Goal: Information Seeking & Learning: Learn about a topic

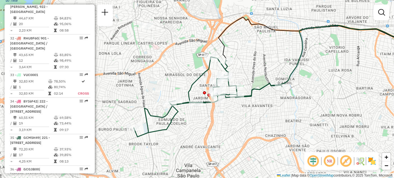
scroll to position [923, 0]
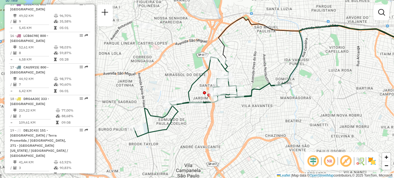
select select "**********"
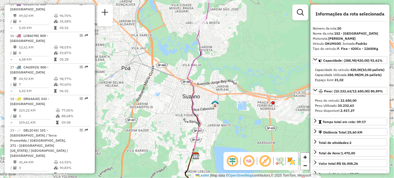
drag, startPoint x: 177, startPoint y: 63, endPoint x: 175, endPoint y: 67, distance: 5.0
click at [176, 63] on div "Janela de atendimento Grade de atendimento Capacidade Transportadoras Veículos …" at bounding box center [197, 89] width 394 height 178
drag, startPoint x: 175, startPoint y: 67, endPoint x: 168, endPoint y: 105, distance: 37.8
click at [168, 105] on div "Janela de atendimento Grade de atendimento Capacidade Transportadoras Veículos …" at bounding box center [197, 89] width 394 height 178
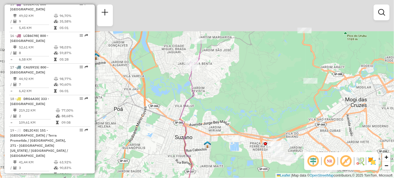
click at [168, 105] on div "Janela de atendimento Grade de atendimento Capacidade Transportadoras Veículos …" at bounding box center [197, 89] width 394 height 178
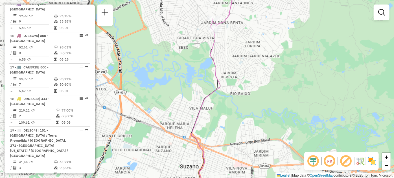
click at [239, 40] on div "Rota 20 - Placa DKU9G00 29715040 - M O COMERCIO DE BEBI Janela de atendimento G…" at bounding box center [197, 89] width 394 height 178
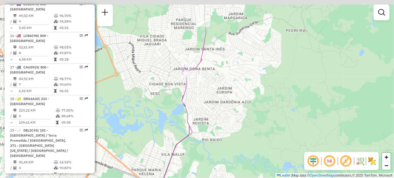
drag, startPoint x: 239, startPoint y: 40, endPoint x: 209, endPoint y: 91, distance: 60.1
click at [209, 90] on div "Janela de atendimento Grade de atendimento Capacidade Transportadoras Veículos …" at bounding box center [197, 89] width 394 height 178
click at [208, 92] on div "Janela de atendimento Grade de atendimento Capacidade Transportadoras Veículos …" at bounding box center [197, 89] width 394 height 178
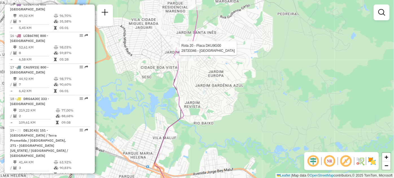
select select "**********"
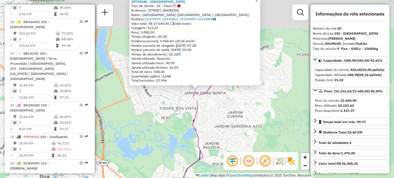
scroll to position [1004, 0]
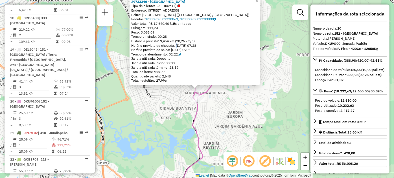
copy div "Tempo de atendimento: 02:22"
drag, startPoint x: 178, startPoint y: 54, endPoint x: 133, endPoint y: 55, distance: 44.8
click at [133, 55] on div "Tempo de atendimento: 02:22" at bounding box center [194, 54] width 127 height 5
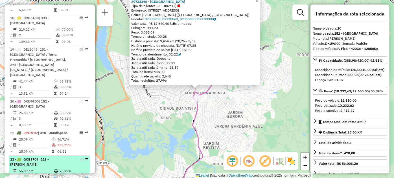
click at [56, 156] on li "22 - GCB3F09 | 213 - [PERSON_NAME] 55,09 KM 76,79% / 3 99,57% = 18,36 KM 09:16" at bounding box center [49, 172] width 81 height 32
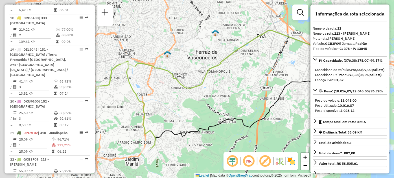
drag, startPoint x: 145, startPoint y: 112, endPoint x: 190, endPoint y: 116, distance: 45.0
click at [190, 116] on div "Janela de atendimento Grade de atendimento Capacidade Transportadoras Veículos …" at bounding box center [197, 89] width 394 height 178
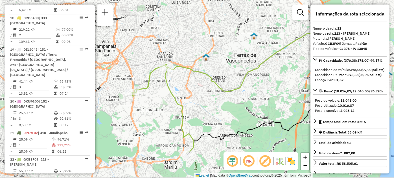
scroll to position [1604, 0]
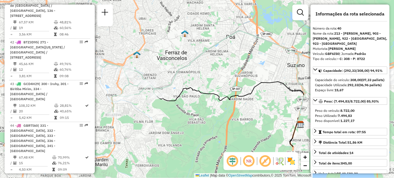
scroll to position [1911, 0]
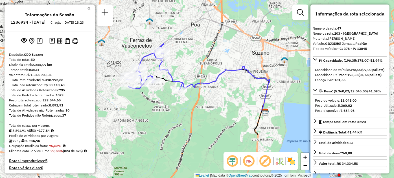
scroll to position [179, 0]
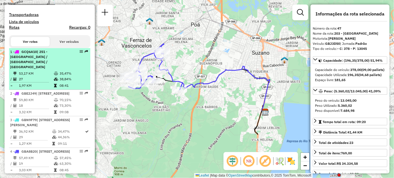
click at [65, 76] on td "35,47%" at bounding box center [73, 74] width 28 height 6
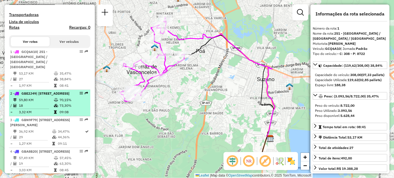
click at [53, 96] on div "2 - GBE2J49 | [STREET_ADDRESS]" at bounding box center [40, 93] width 60 height 5
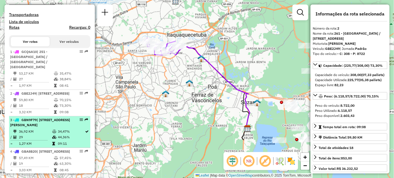
click at [52, 131] on li "3 - GBN9F79 | 202 - [GEOGRAPHIC_DATA], 203 - [GEOGRAPHIC_DATA] 36,92 KM 34,47% …" at bounding box center [49, 132] width 81 height 32
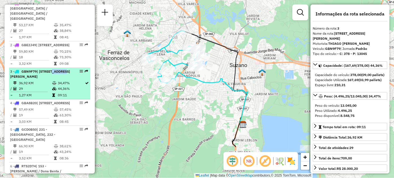
scroll to position [231, 0]
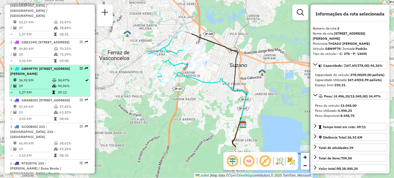
click at [52, 110] on td "57,49 KM" at bounding box center [36, 107] width 35 height 6
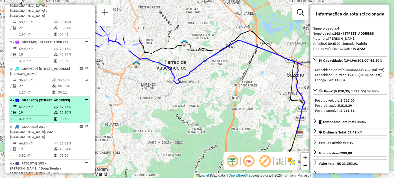
scroll to position [256, 0]
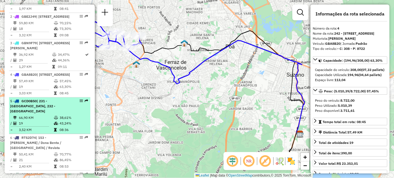
click at [55, 114] on div "5 - GCD0B50 | 231 - [GEOGRAPHIC_DATA], 232 - [GEOGRAPHIC_DATA]" at bounding box center [40, 106] width 60 height 15
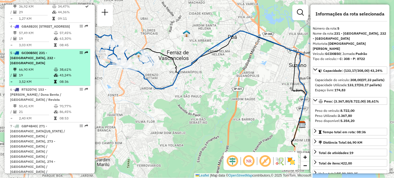
scroll to position [307, 0]
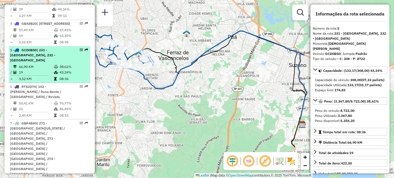
click at [55, 118] on table "50,41 KM 70,77% / 21 86,45% = 2,40 KM 08:53" at bounding box center [49, 110] width 79 height 18
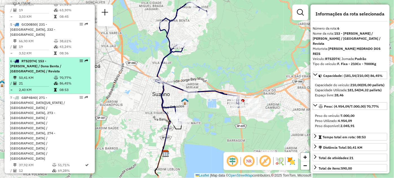
click at [56, 131] on span "| 271 - [GEOGRAPHIC_DATA][US_STATE] / [GEOGRAPHIC_DATA] / [GEOGRAPHIC_DATA], 27…" at bounding box center [37, 128] width 55 height 65
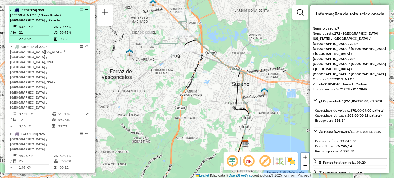
scroll to position [384, 0]
click at [56, 131] on div "8 - GAK5C90 | 926 - [GEOGRAPHIC_DATA] / [GEOGRAPHIC_DATA] / [GEOGRAPHIC_DATA]" at bounding box center [40, 141] width 60 height 20
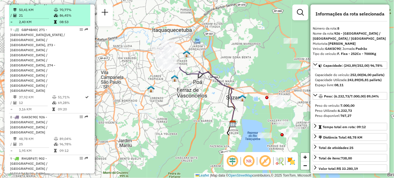
scroll to position [410, 0]
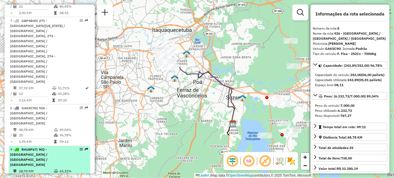
click at [47, 148] on span "| 902 - [GEOGRAPHIC_DATA] / [GEOGRAPHIC_DATA] / [GEOGRAPHIC_DATA]" at bounding box center [28, 157] width 37 height 19
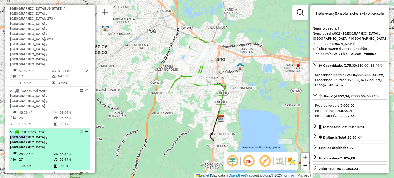
scroll to position [436, 0]
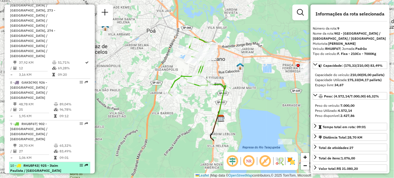
click at [53, 164] on span "| 925 - Itaim Paulista / [GEOGRAPHIC_DATA] Dona [PERSON_NAME] / [STREET_ADDRESS…" at bounding box center [35, 181] width 51 height 35
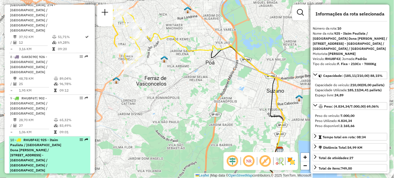
click at [53, 138] on span "| 925 - Itaim Paulista / [GEOGRAPHIC_DATA] Dona [PERSON_NAME] / [STREET_ADDRESS…" at bounding box center [35, 155] width 51 height 35
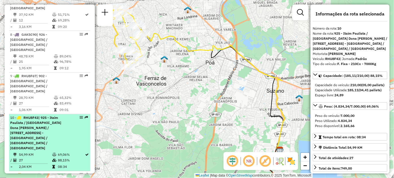
scroll to position [513, 0]
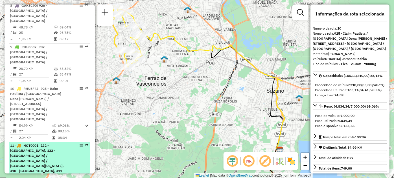
click at [54, 144] on span "| 132 - [GEOGRAPHIC_DATA], 133 - [GEOGRAPHIC_DATA] / [GEOGRAPHIC_DATA] / [GEOGR…" at bounding box center [37, 171] width 54 height 55
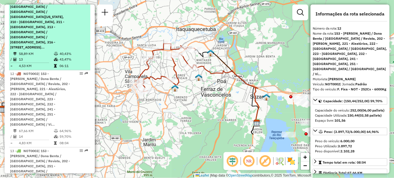
scroll to position [692, 0]
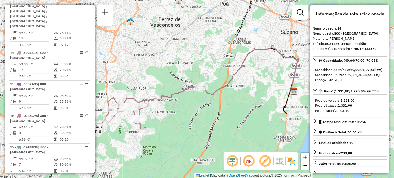
scroll to position [846, 0]
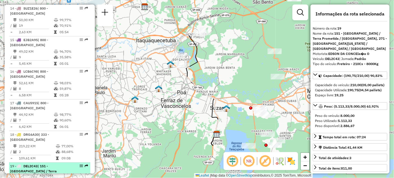
scroll to position [897, 0]
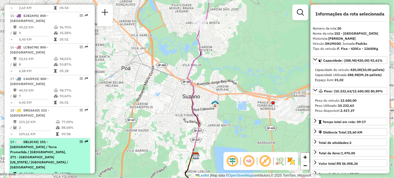
scroll to position [923, 0]
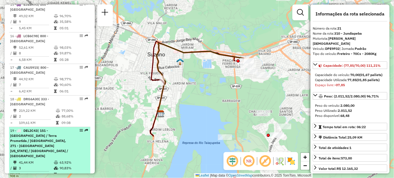
scroll to position [948, 0]
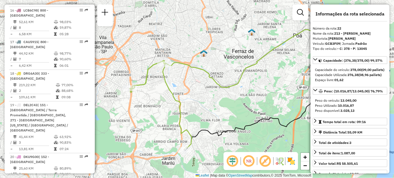
drag, startPoint x: 136, startPoint y: 111, endPoint x: 192, endPoint y: 113, distance: 55.8
click at [192, 113] on div "Janela de atendimento Grade de atendimento Capacidade Transportadoras Veículos …" at bounding box center [197, 89] width 394 height 178
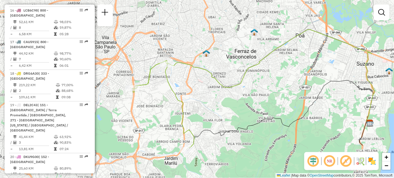
select select "**********"
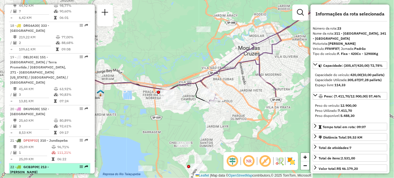
scroll to position [1000, 0]
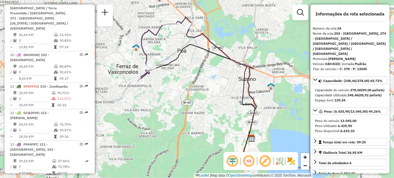
scroll to position [1051, 0]
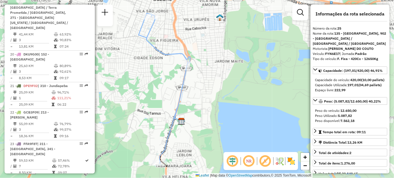
drag, startPoint x: 168, startPoint y: 113, endPoint x: 146, endPoint y: 113, distance: 22.6
click at [146, 113] on div "Janela de atendimento Grade de atendimento Capacidade Transportadoras Veículos …" at bounding box center [197, 89] width 394 height 178
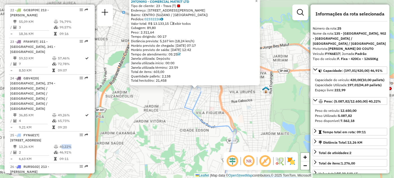
scroll to position [1171, 0]
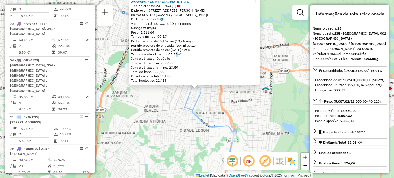
click at [175, 56] on div "Tempo de atendimento: 05:25" at bounding box center [194, 54] width 127 height 5
copy div "05:25"
drag, startPoint x: 178, startPoint y: 54, endPoint x: 170, endPoint y: 55, distance: 7.7
click at [170, 55] on div "Tempo de atendimento: 05:25" at bounding box center [194, 54] width 127 height 5
